Goal: Entertainment & Leisure: Consume media (video, audio)

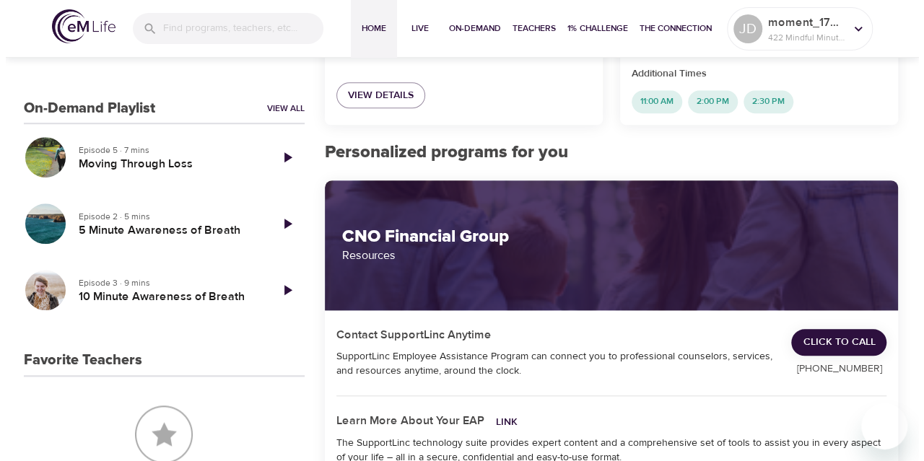
scroll to position [493, 0]
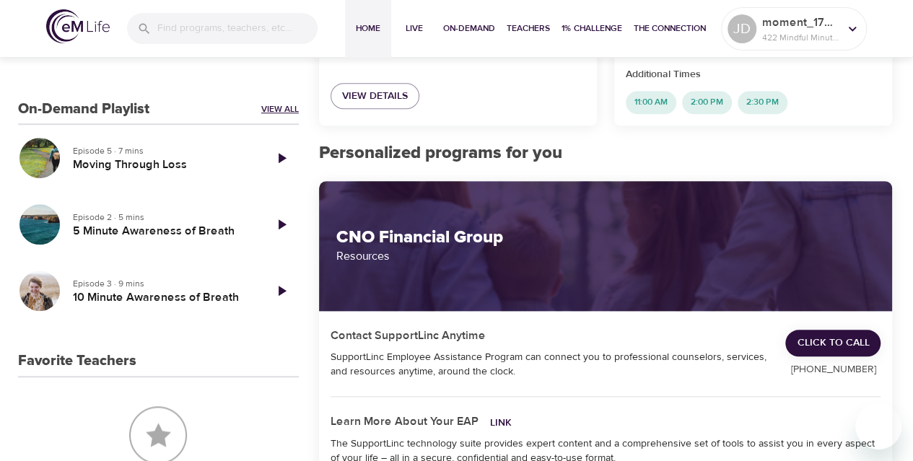
click at [274, 109] on link "View All" at bounding box center [280, 109] width 38 height 12
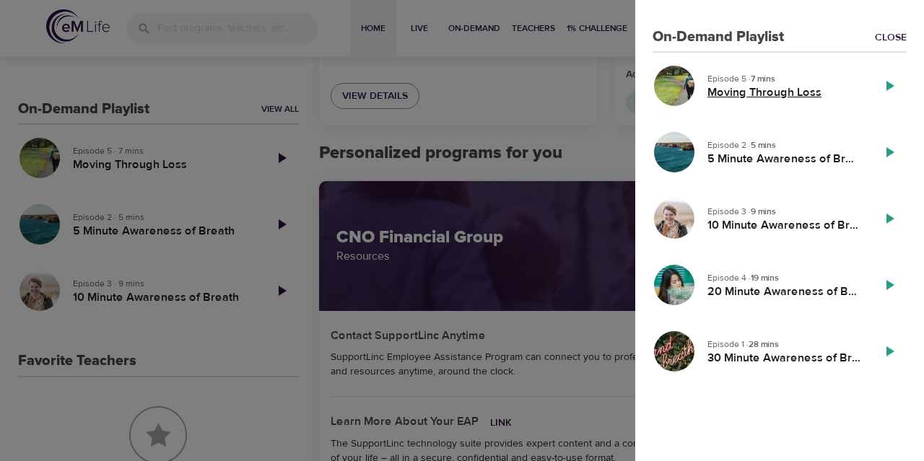
click at [728, 88] on h5 "Moving Through Loss" at bounding box center [783, 92] width 153 height 15
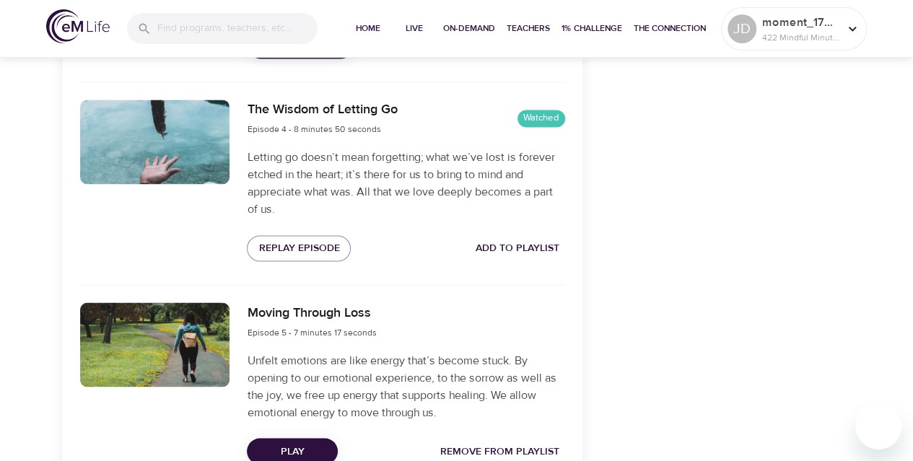
scroll to position [1205, 0]
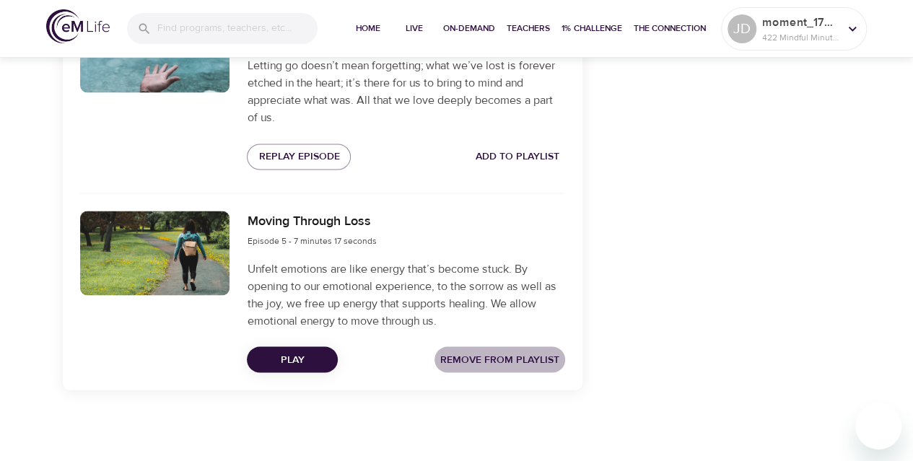
click at [482, 359] on span "Remove from Playlist" at bounding box center [499, 360] width 119 height 18
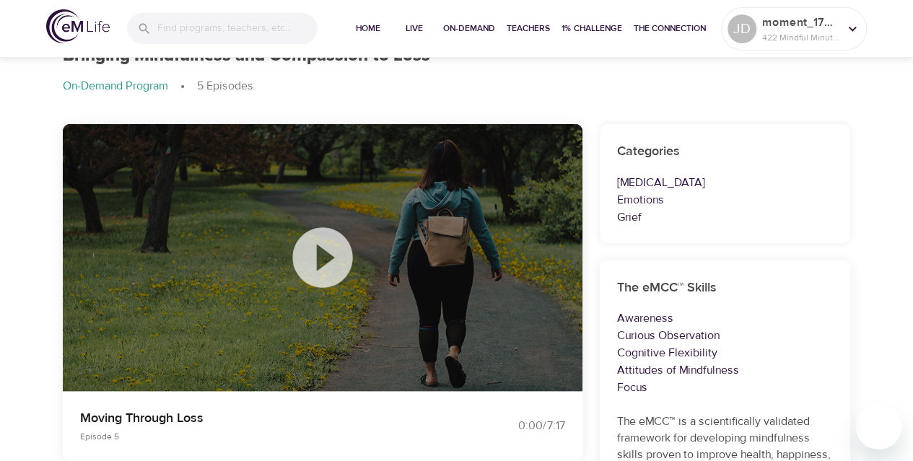
scroll to position [0, 0]
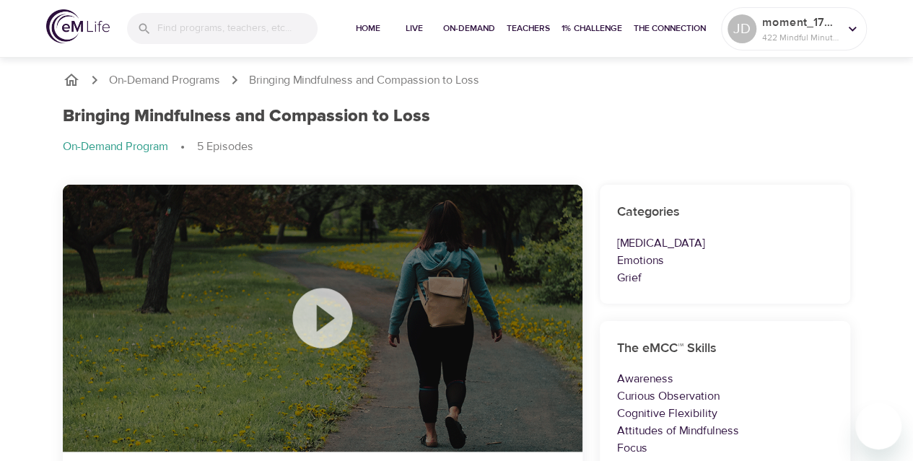
click at [322, 320] on icon at bounding box center [323, 318] width 72 height 72
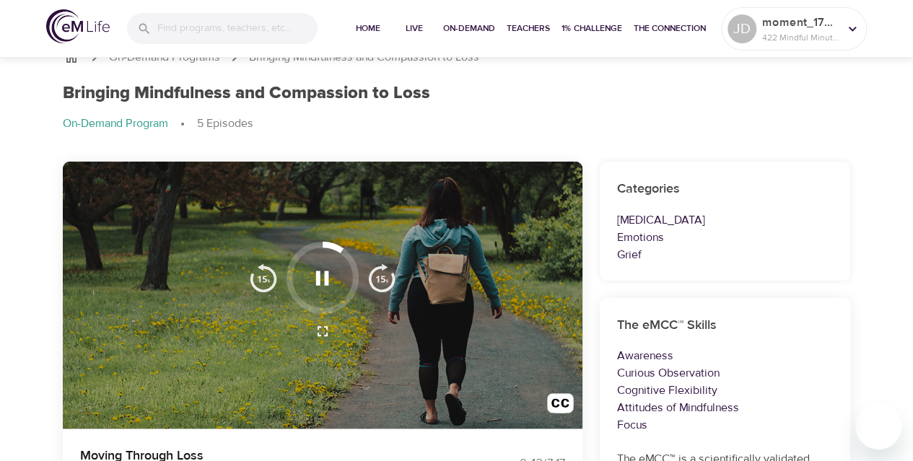
scroll to position [23, 0]
click at [564, 395] on img "button" at bounding box center [560, 406] width 27 height 27
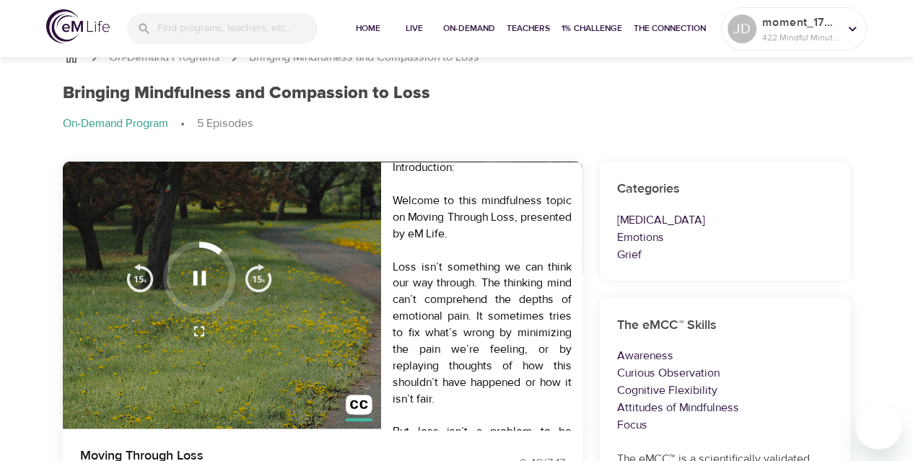
scroll to position [0, 0]
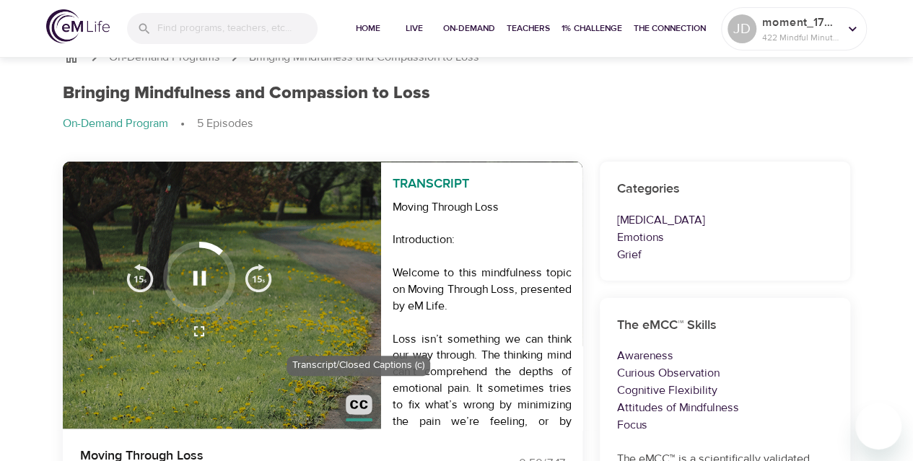
click at [357, 405] on img "button" at bounding box center [359, 408] width 27 height 27
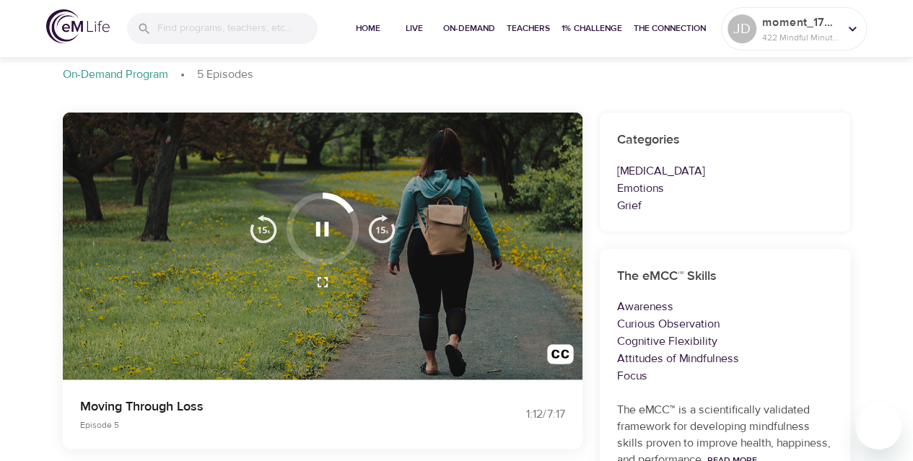
scroll to position [95, 0]
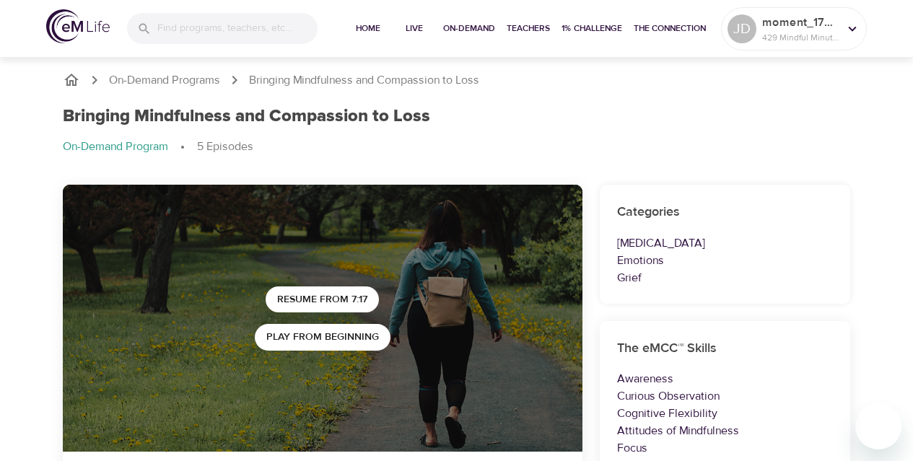
scroll to position [95, 0]
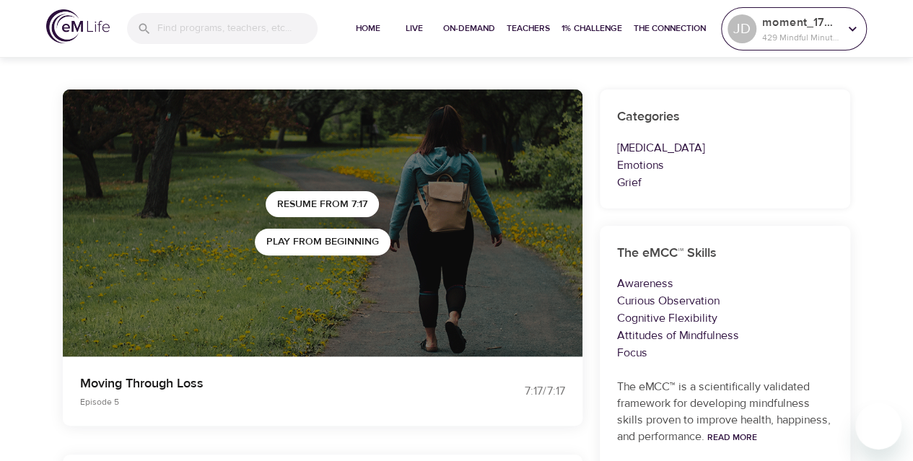
click at [827, 43] on p "429 Mindful Minutes" at bounding box center [800, 37] width 77 height 13
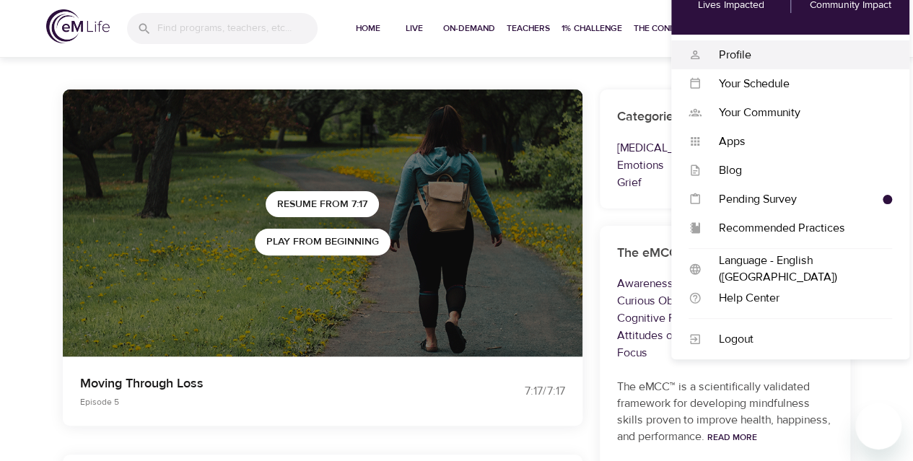
click at [733, 55] on div "Profile" at bounding box center [797, 55] width 191 height 17
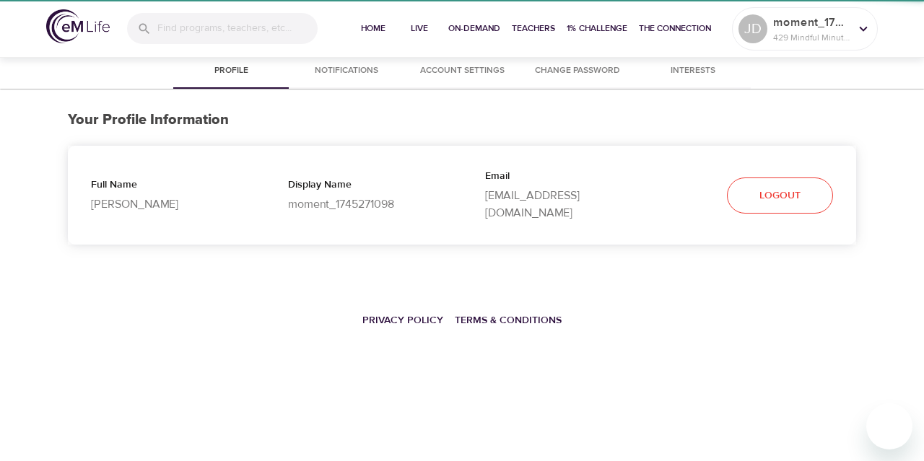
select select "10"
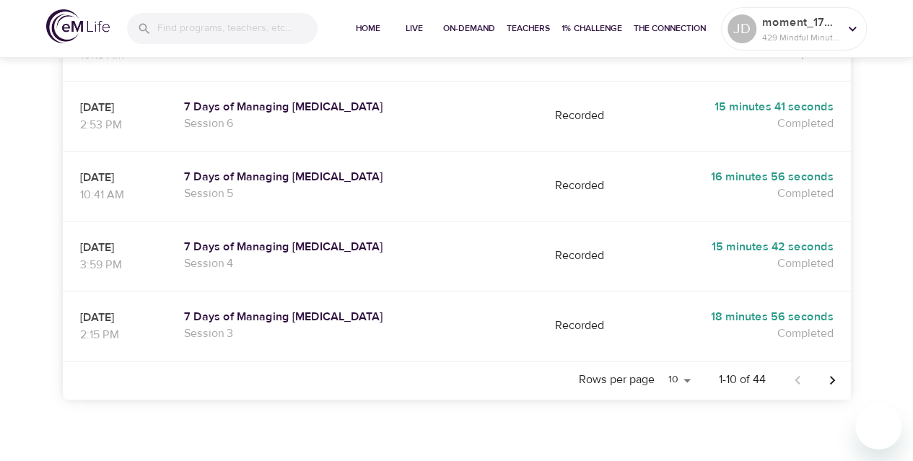
scroll to position [722, 0]
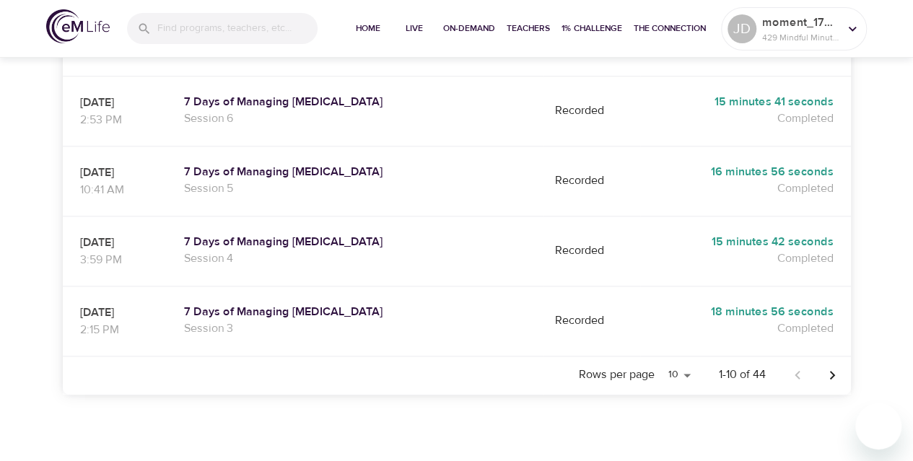
click at [824, 367] on icon "Next page" at bounding box center [832, 375] width 17 height 17
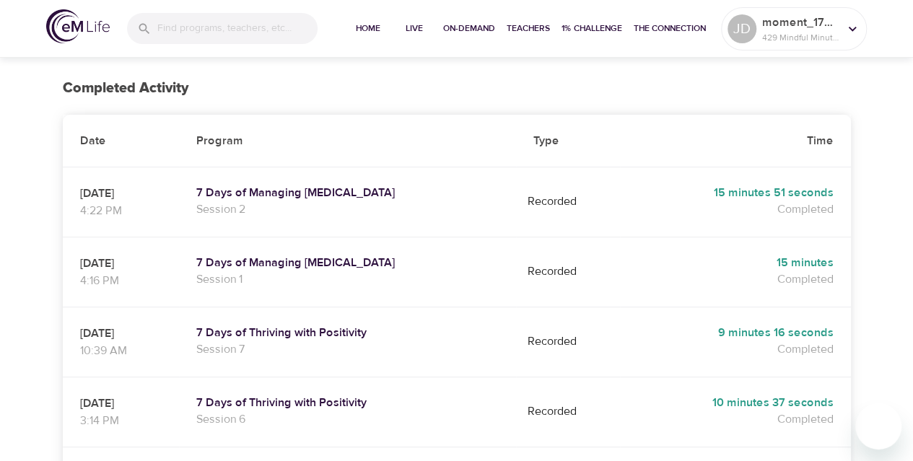
scroll to position [217, 0]
